Goal: Information Seeking & Learning: Learn about a topic

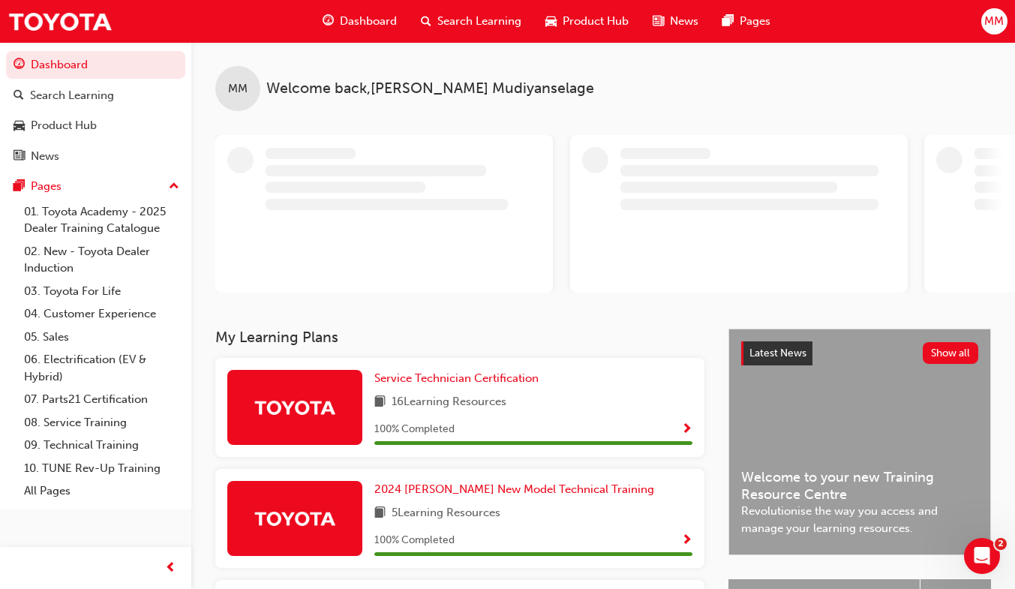
click at [355, 17] on span "Dashboard" at bounding box center [368, 21] width 57 height 17
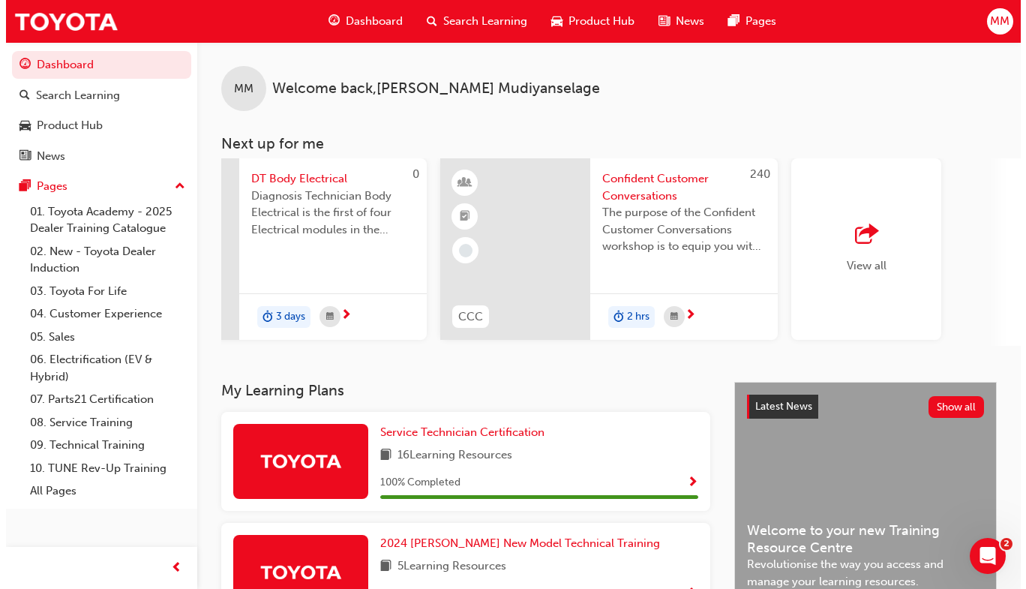
scroll to position [0, 1188]
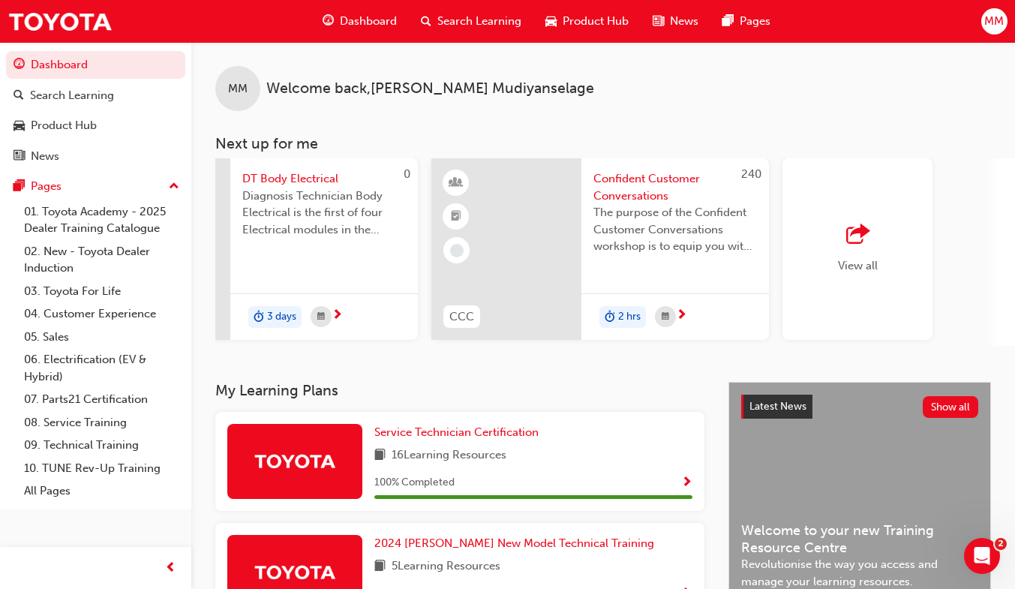
click at [689, 260] on div "The purpose of the Confident Customer Conversations workshop is to equip you wi…" at bounding box center [675, 234] width 164 height 60
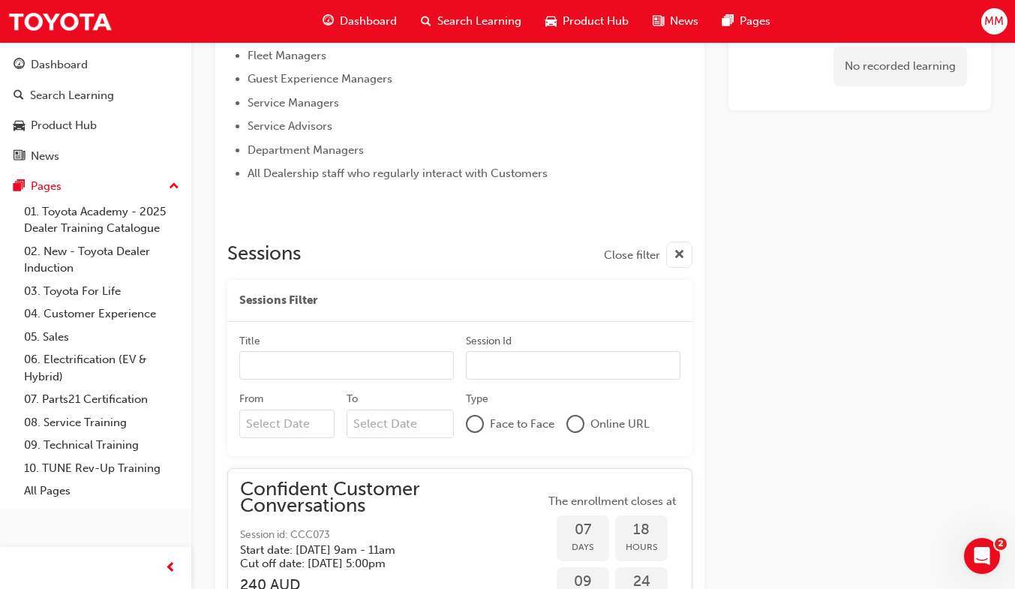
scroll to position [731, 0]
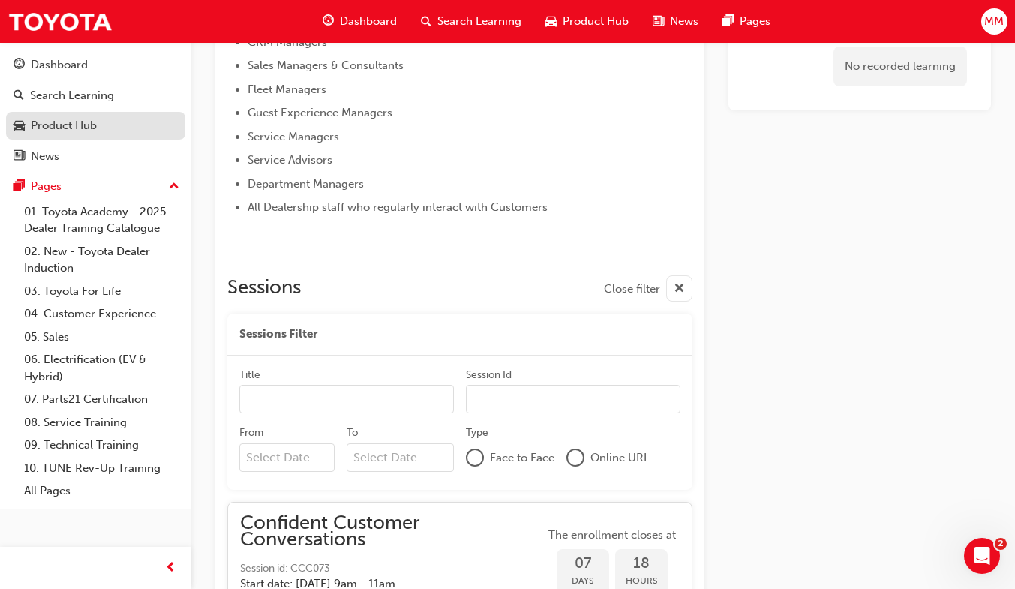
click at [68, 132] on div "Product Hub" at bounding box center [64, 125] width 66 height 17
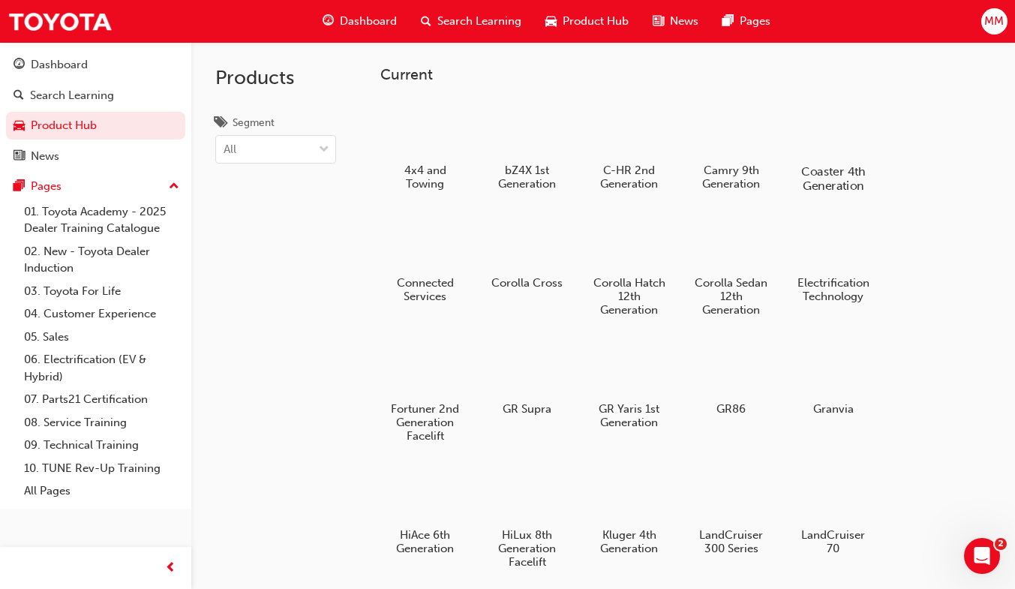
click at [835, 141] on div at bounding box center [833, 127] width 83 height 59
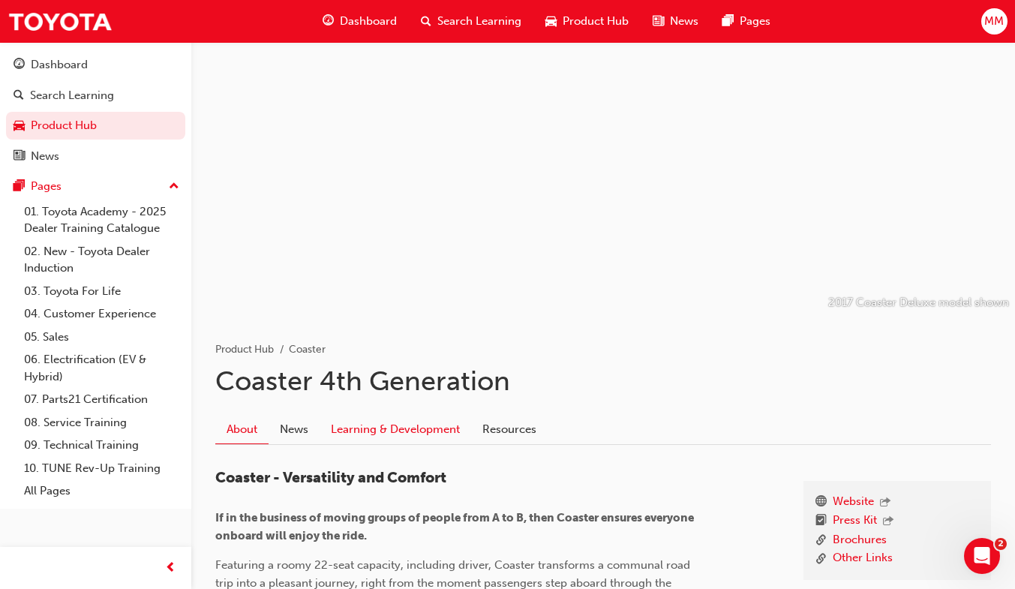
click at [386, 427] on link "Learning & Development" at bounding box center [396, 429] width 152 height 29
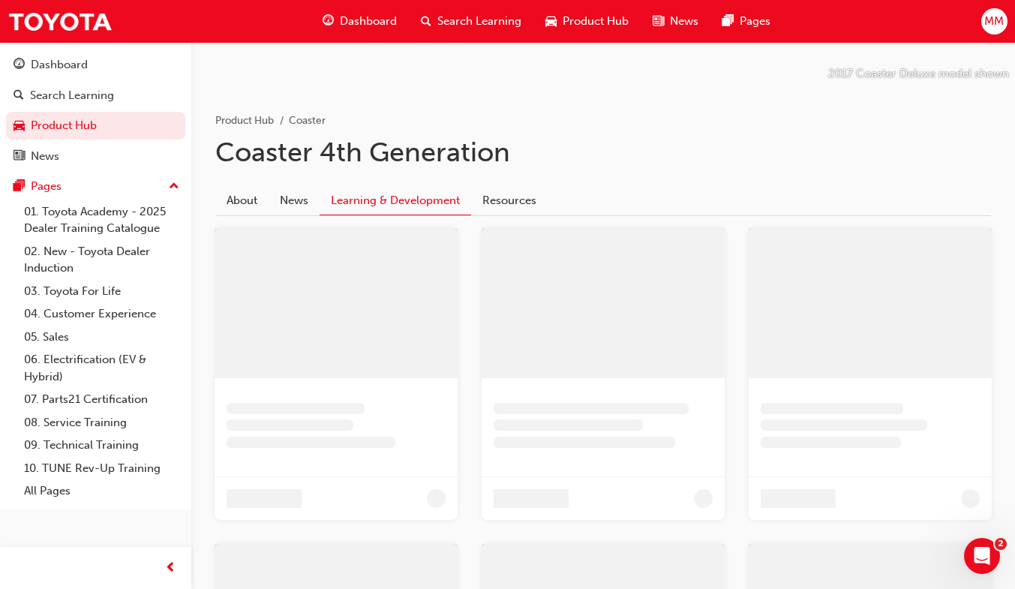
scroll to position [161, 0]
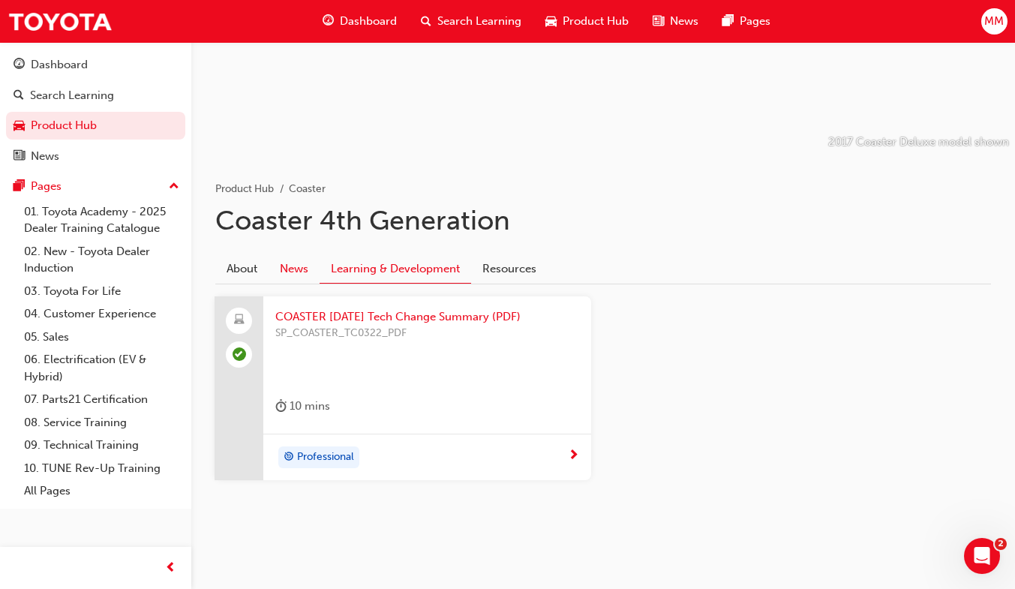
click at [287, 267] on link "News" at bounding box center [294, 268] width 51 height 29
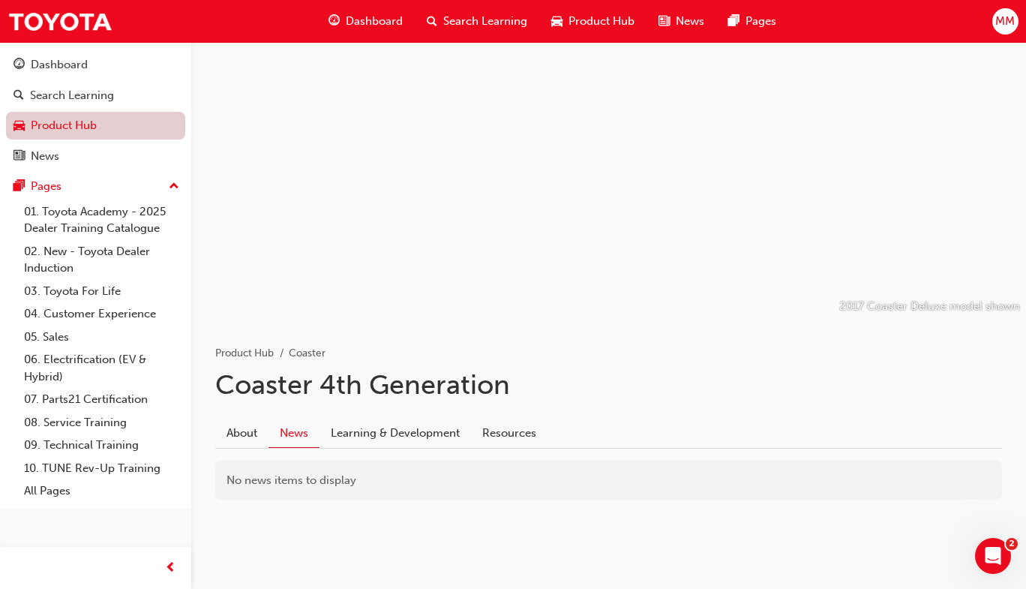
click at [86, 125] on link "Product Hub" at bounding box center [95, 126] width 179 height 28
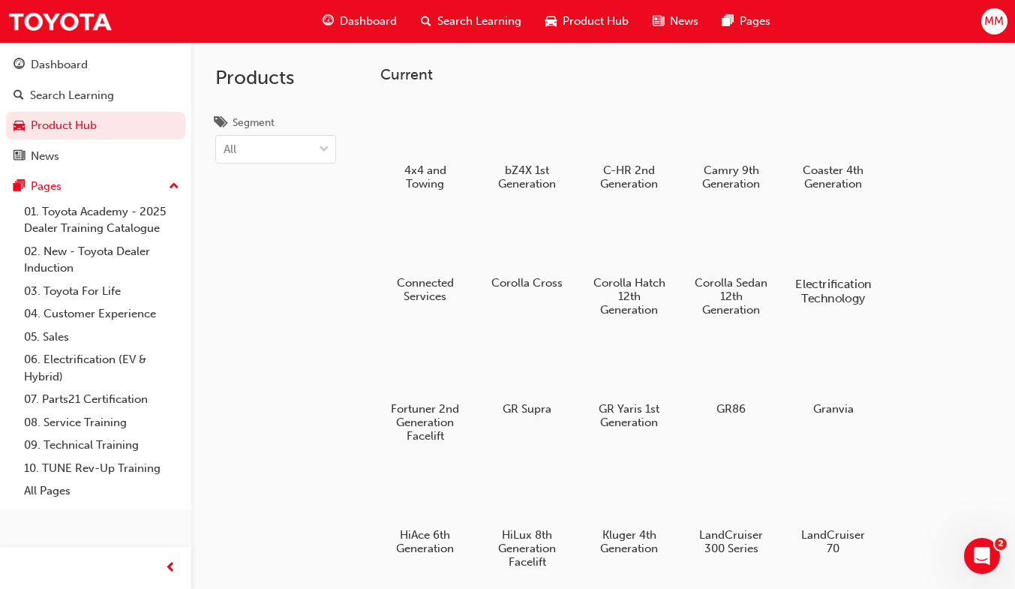
click at [861, 249] on div at bounding box center [833, 241] width 83 height 60
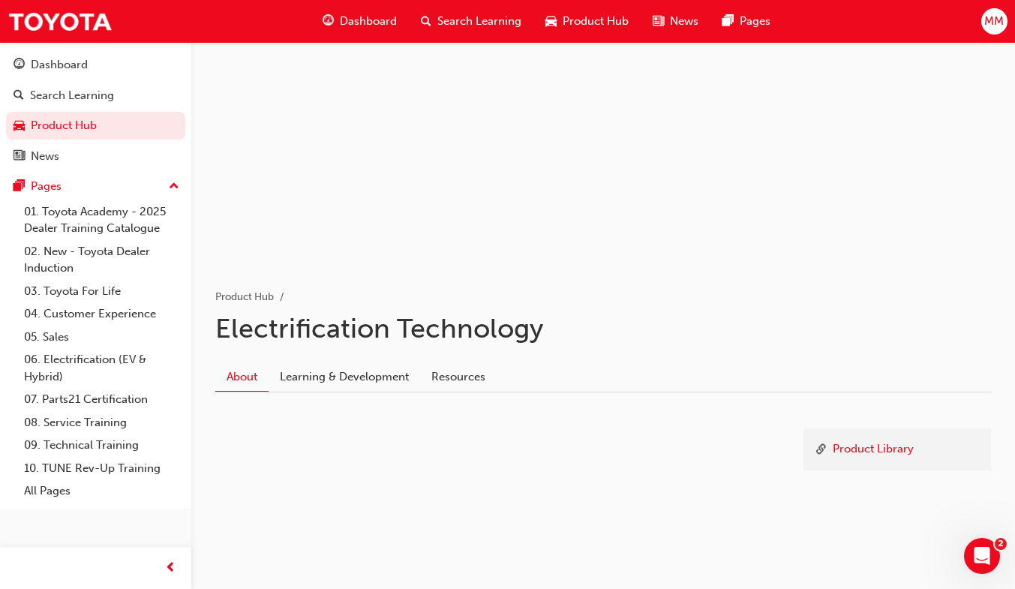
scroll to position [68, 0]
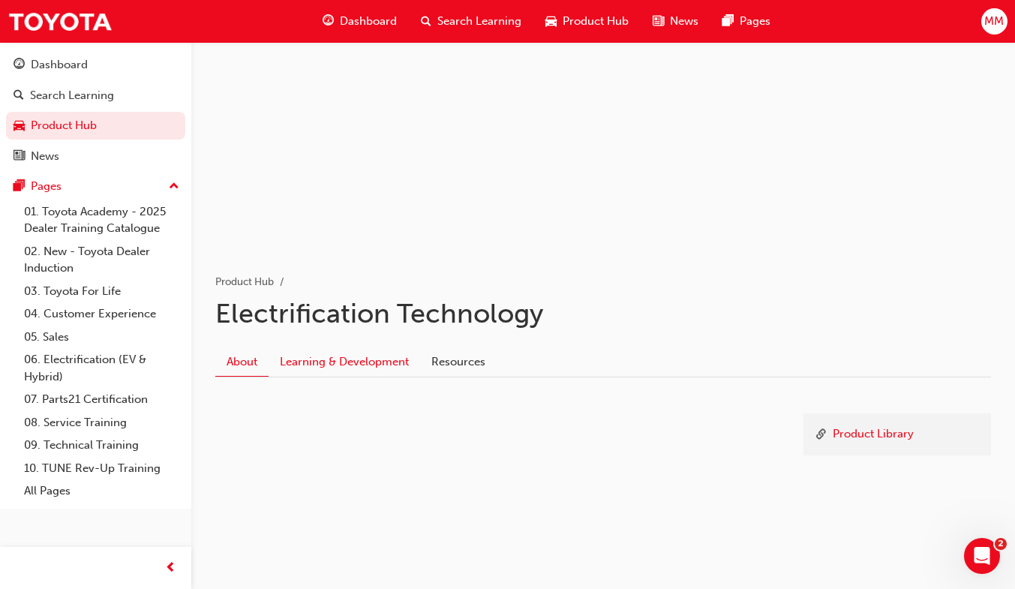
click at [359, 368] on link "Learning & Development" at bounding box center [345, 361] width 152 height 29
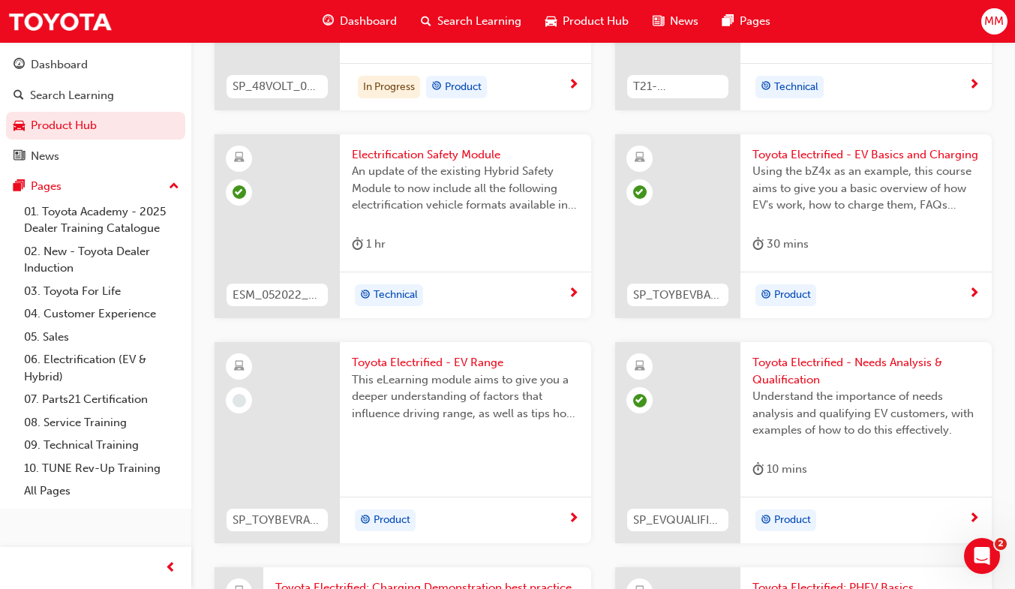
scroll to position [1026, 0]
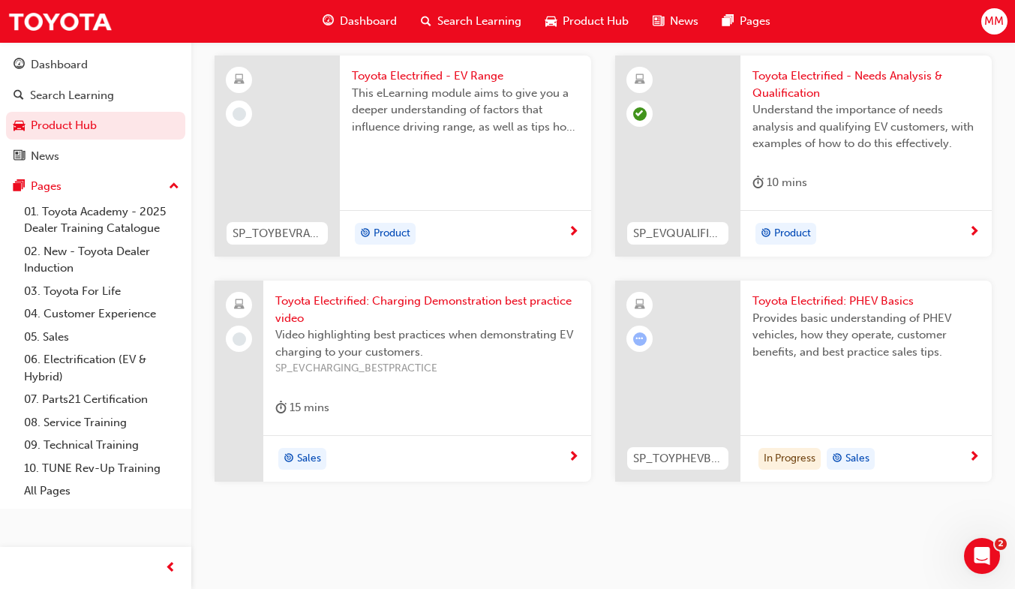
click at [439, 311] on span "Toyota Electrified: Charging Demonstration best practice video" at bounding box center [427, 310] width 304 height 34
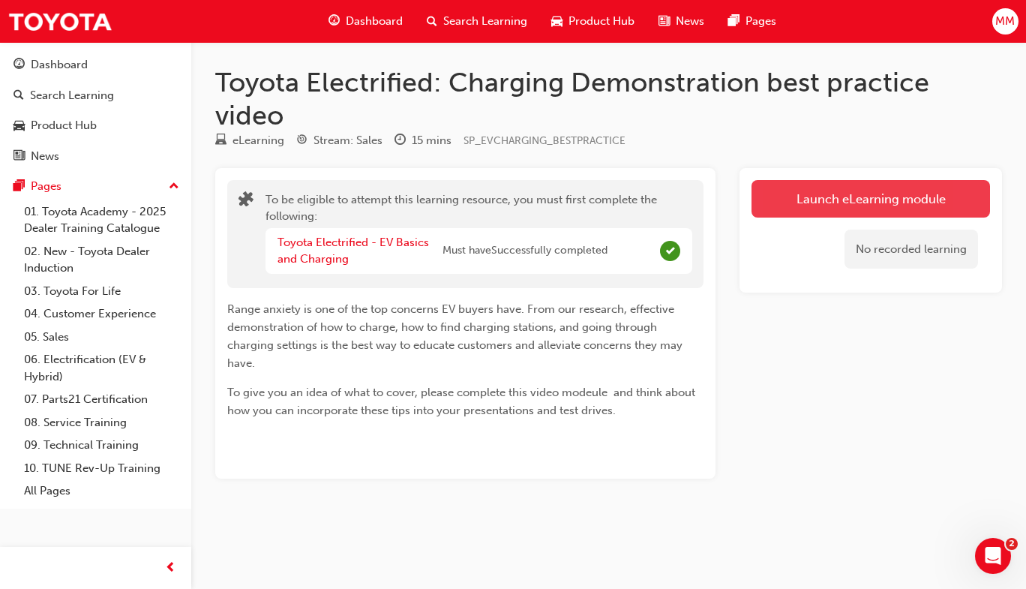
click at [960, 204] on link "Launch eLearning module" at bounding box center [871, 199] width 239 height 38
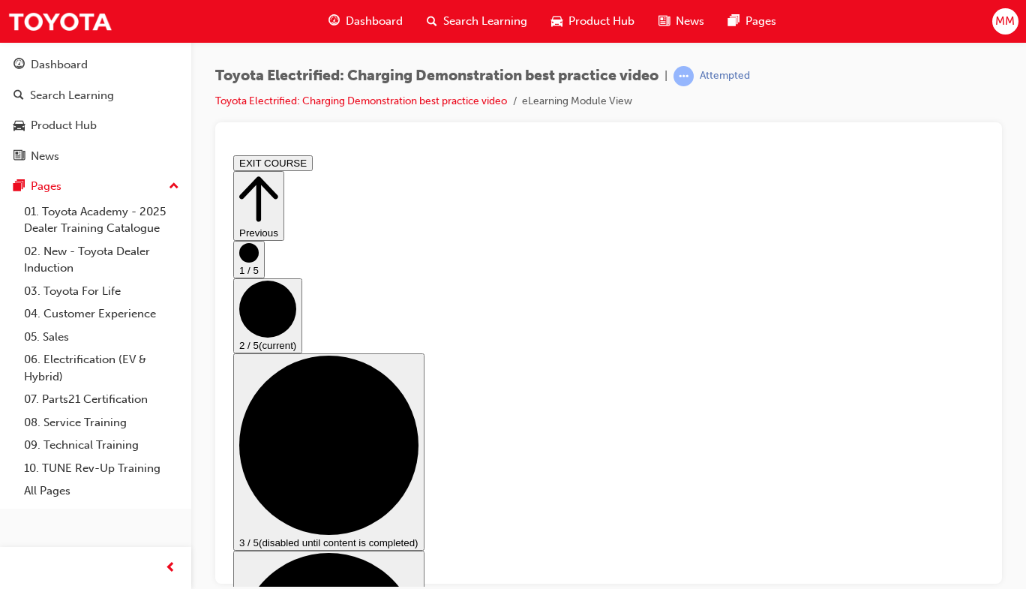
scroll to position [127, 0]
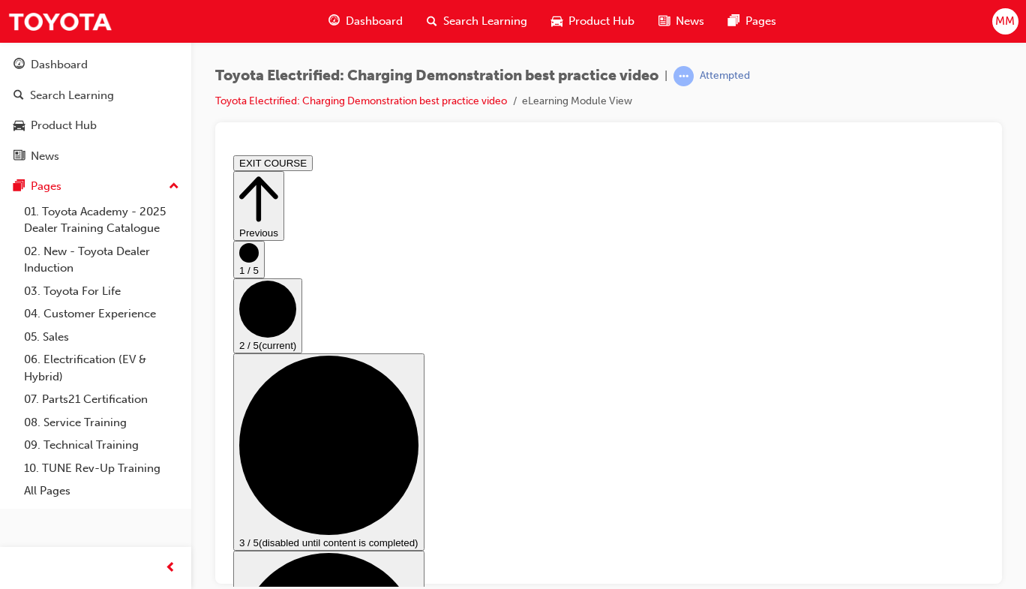
scroll to position [23, 0]
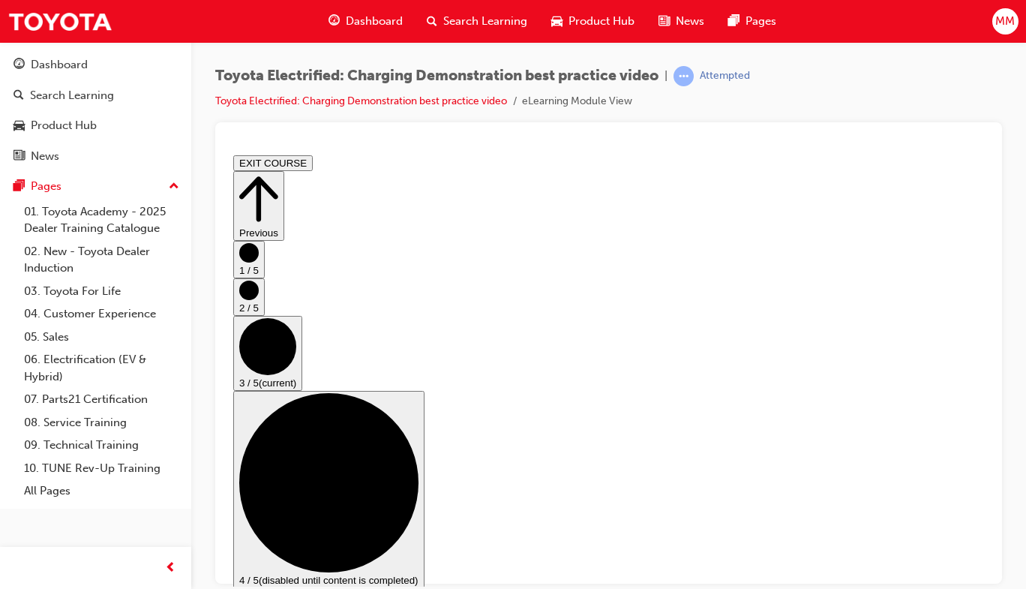
scroll to position [185, 0]
checkbox input "true"
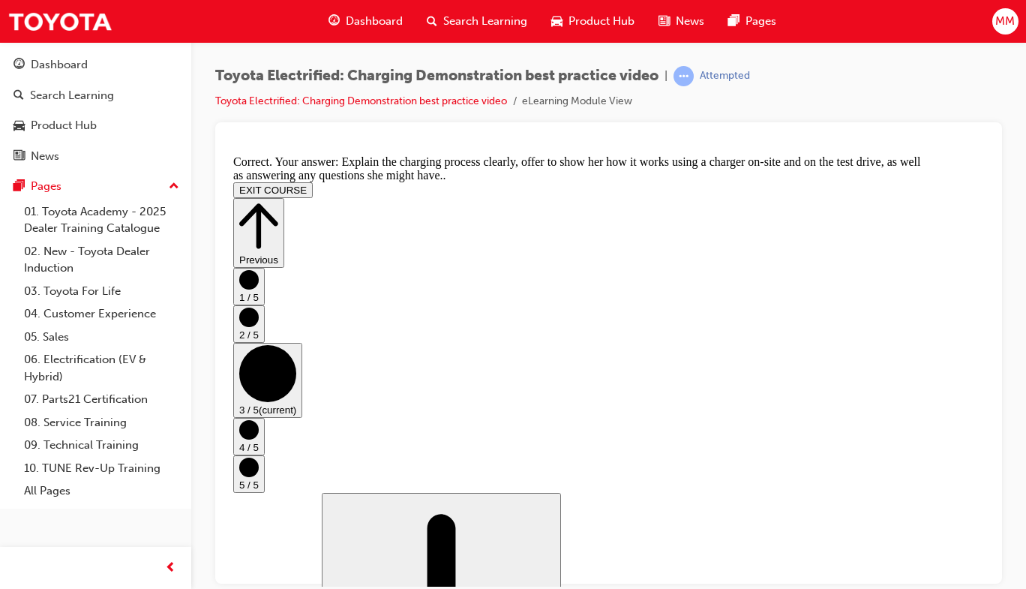
scroll to position [378, 0]
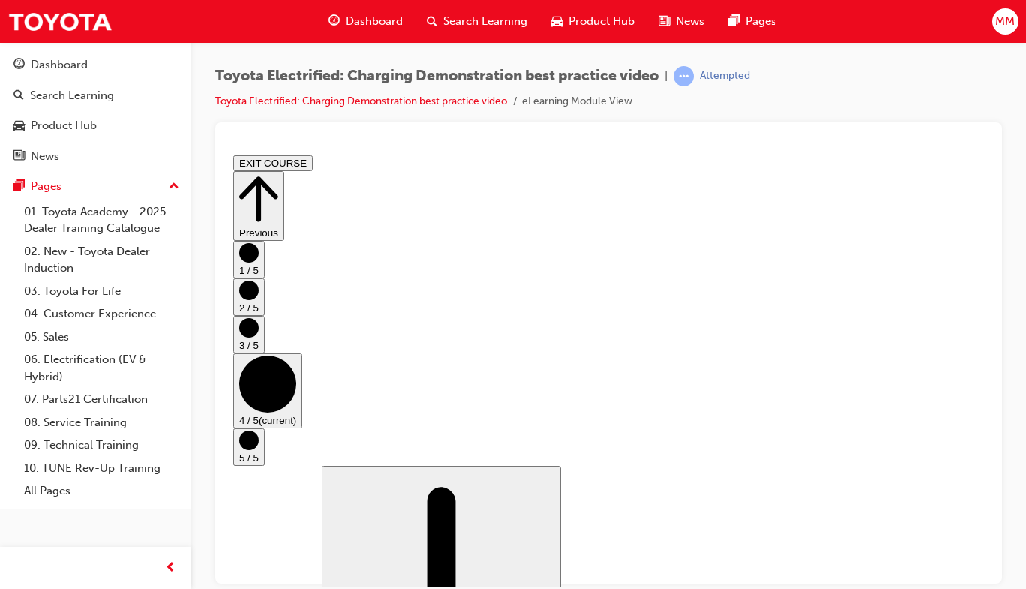
scroll to position [13, 0]
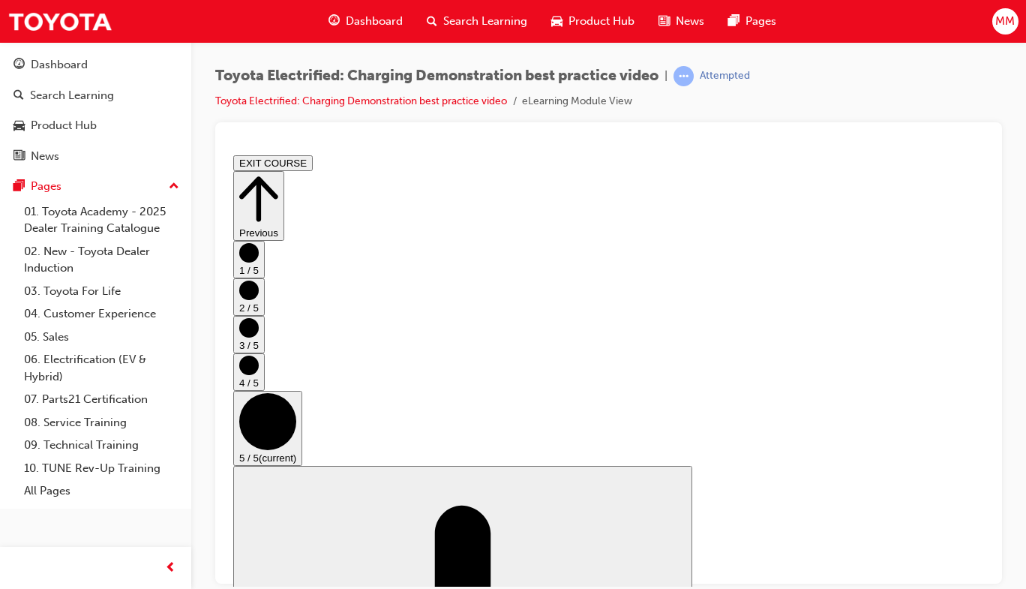
scroll to position [0, 0]
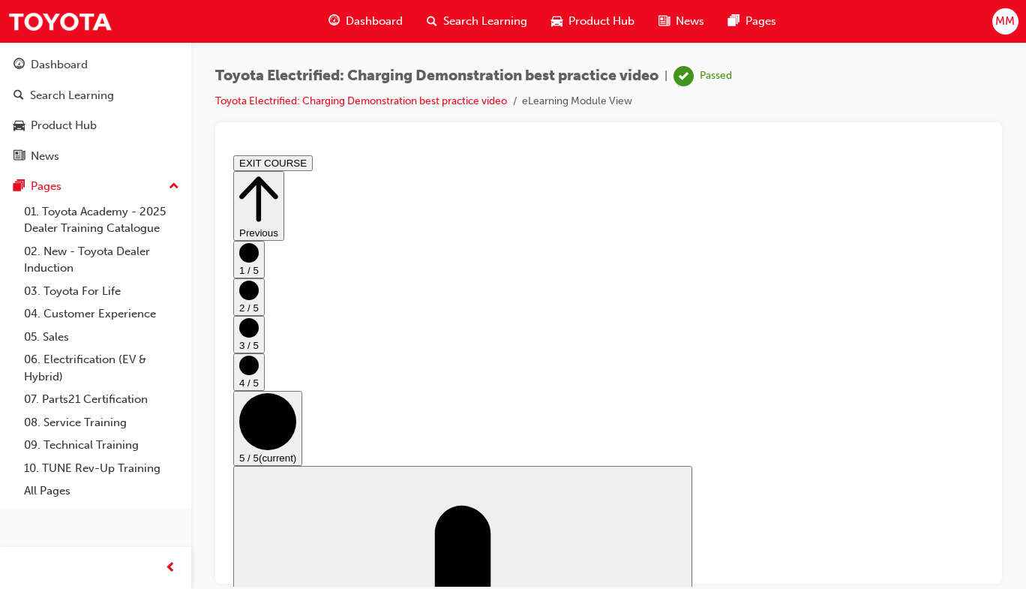
click strong "EV Needs Analysis & Qualification"
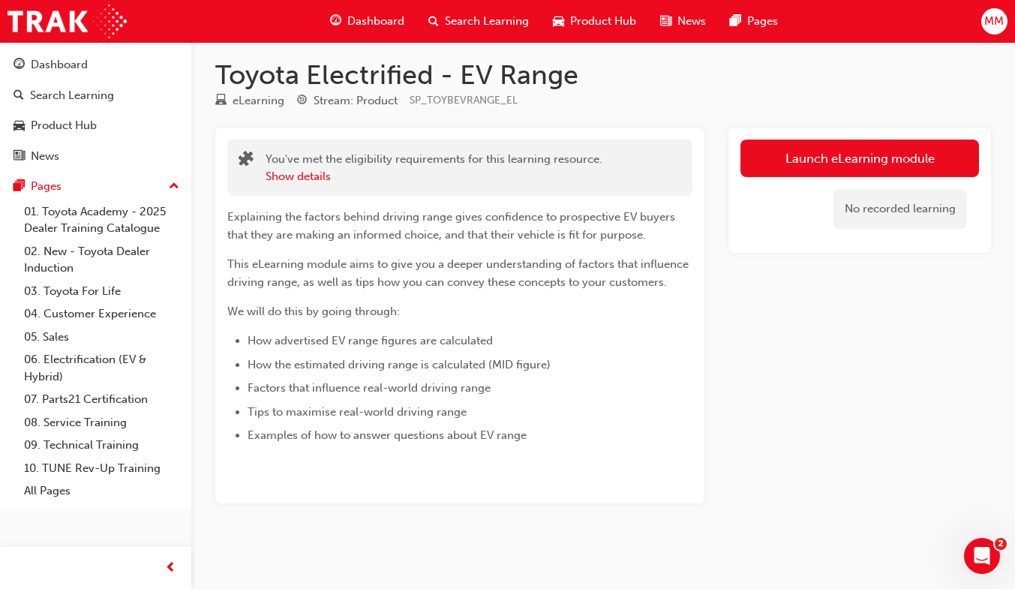
scroll to position [6, 0]
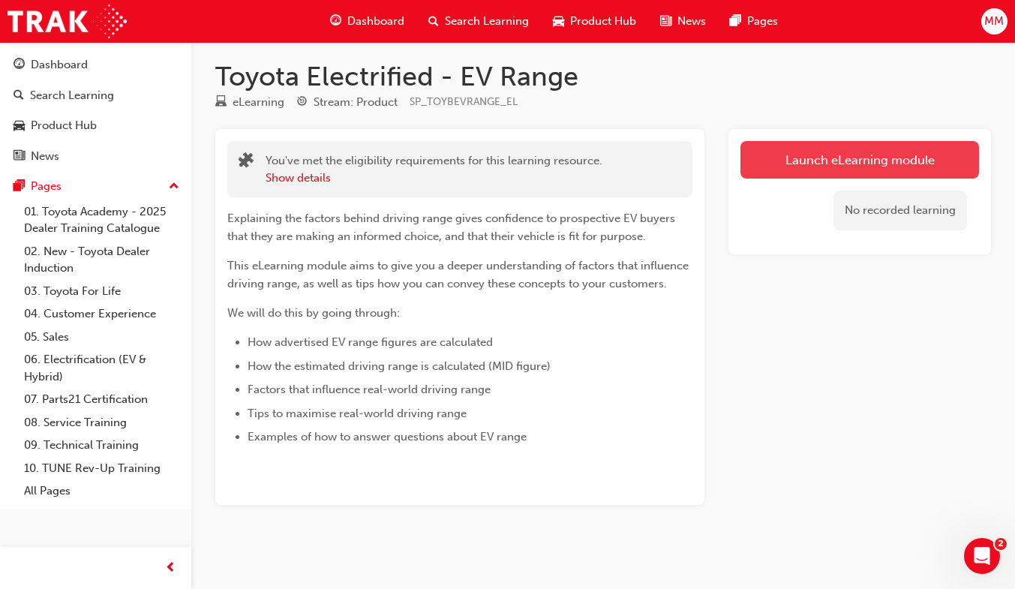
click at [864, 161] on link "Launch eLearning module" at bounding box center [860, 160] width 239 height 38
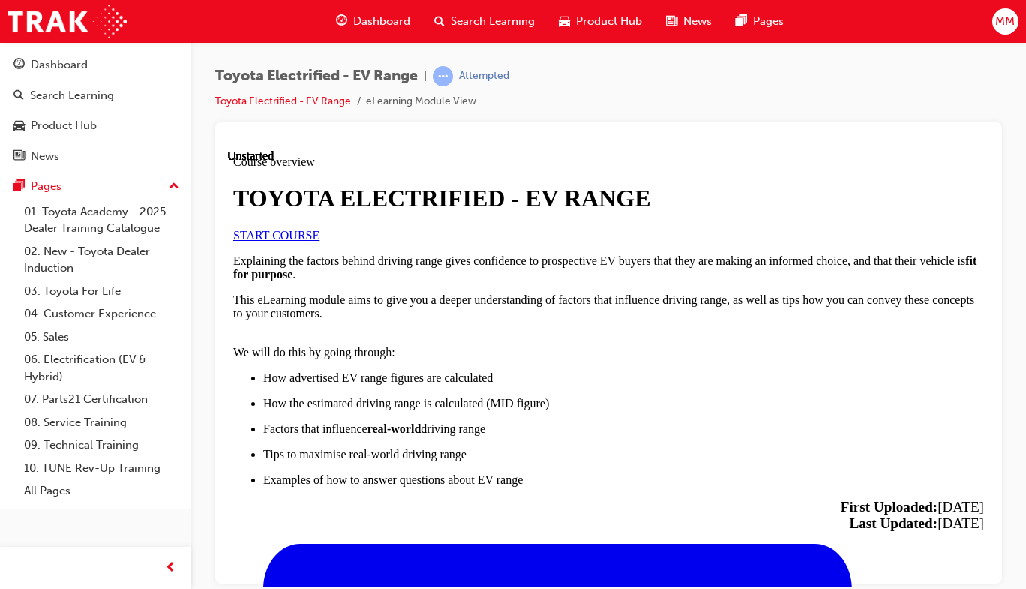
scroll to position [846, 0]
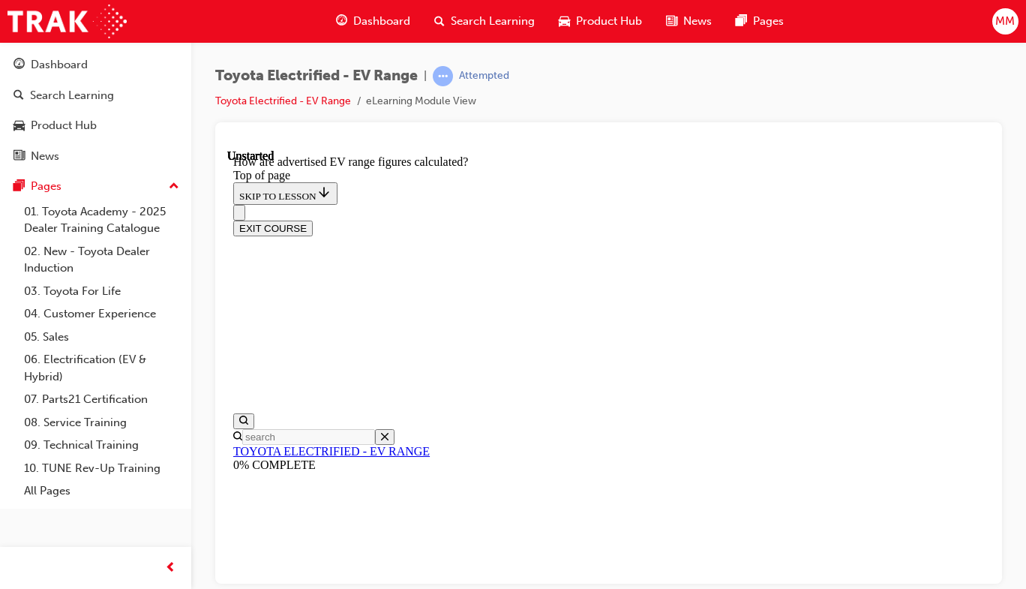
scroll to position [164, 0]
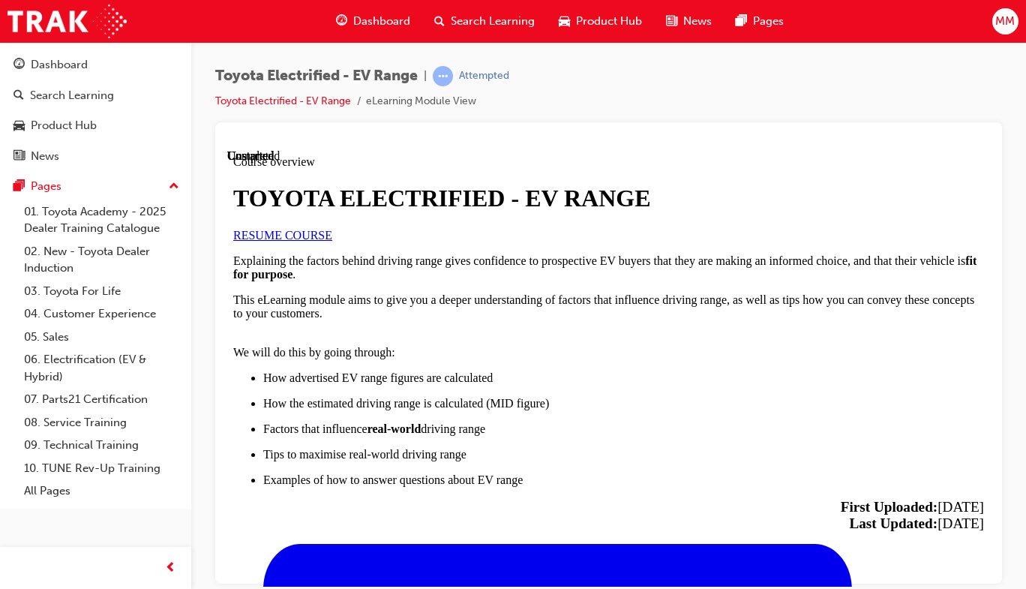
click at [461, 215] on div "TOYOTA ELECTRIFIED - EV RANGE RESUME COURSE" at bounding box center [608, 212] width 751 height 57
click at [332, 241] on link "RESUME COURSE" at bounding box center [282, 234] width 99 height 13
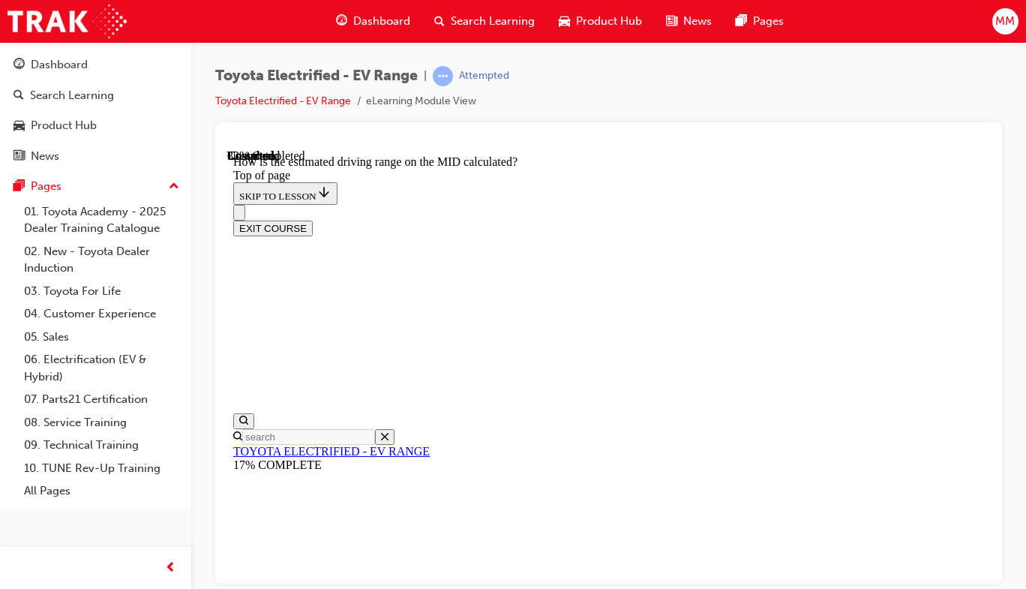
scroll to position [47, 0]
